Goal: Information Seeking & Learning: Check status

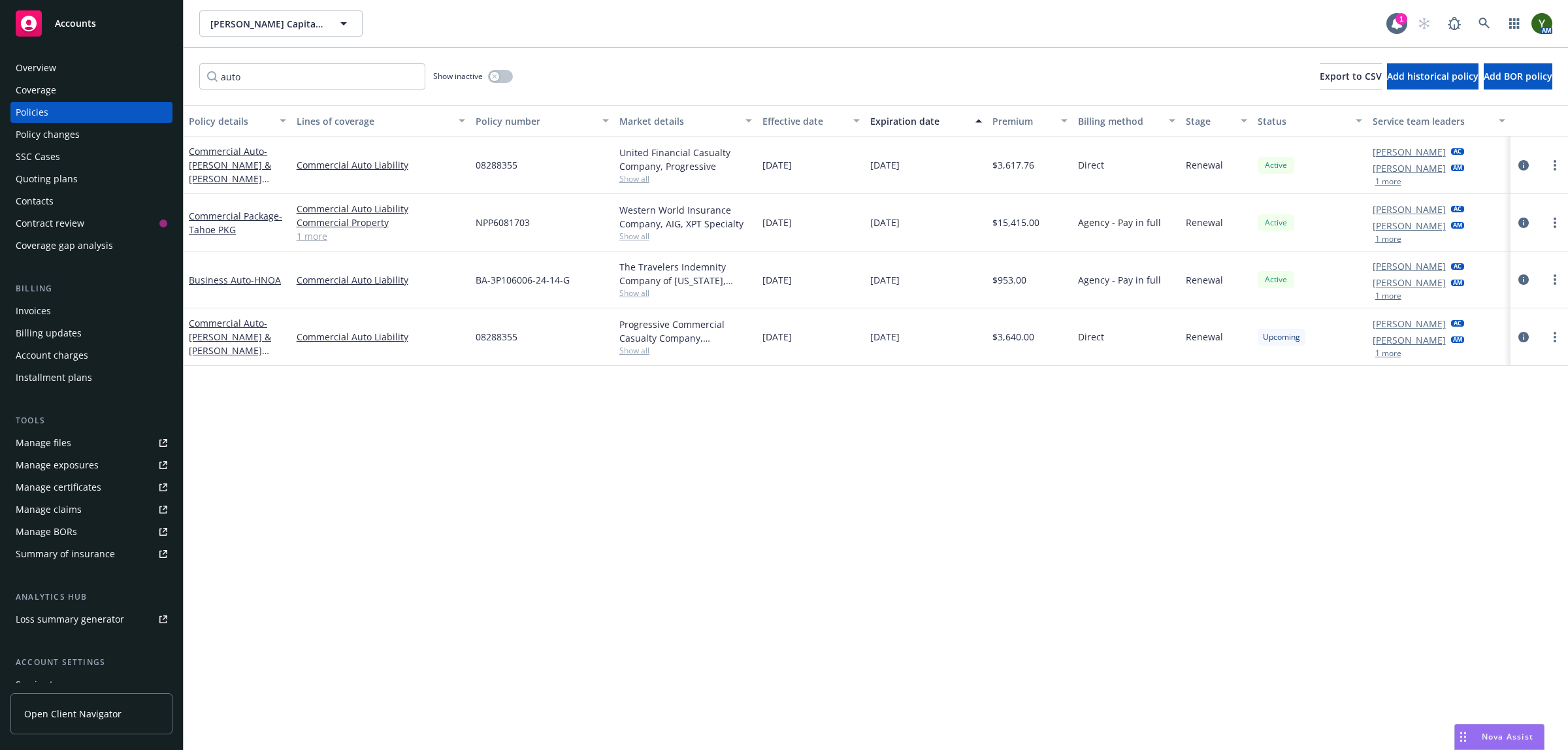
click at [381, 627] on div "Policy details Lines of coverage Policy number Market details Effective date Ex…" at bounding box center [876, 427] width 1384 height 645
click at [1221, 634] on div "Policy details Lines of coverage Policy number Market details Effective date Ex…" at bounding box center [876, 427] width 1384 height 645
click at [778, 612] on div "Policy details Lines of coverage Policy number Market details Effective date Ex…" at bounding box center [876, 427] width 1384 height 645
